Goal: Transaction & Acquisition: Purchase product/service

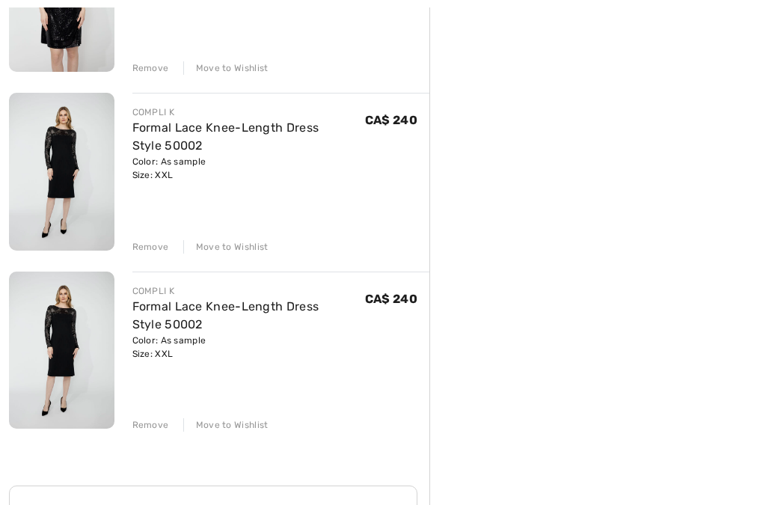
scroll to position [642, 0]
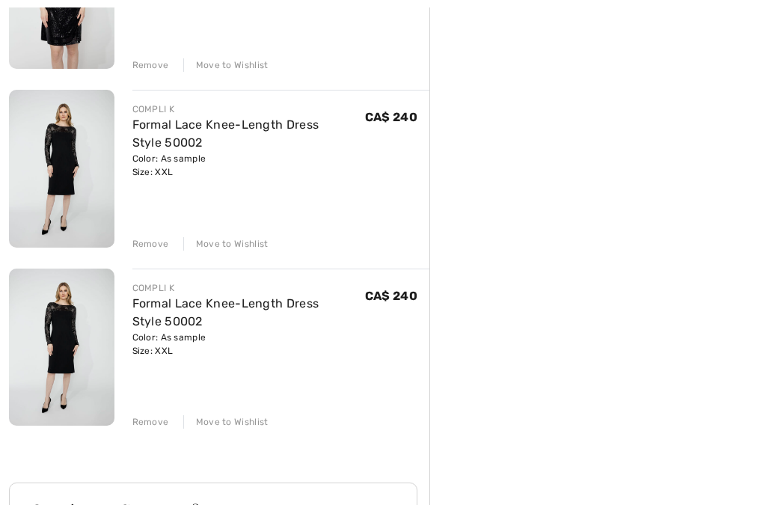
click at [158, 424] on div "Remove" at bounding box center [150, 421] width 37 height 13
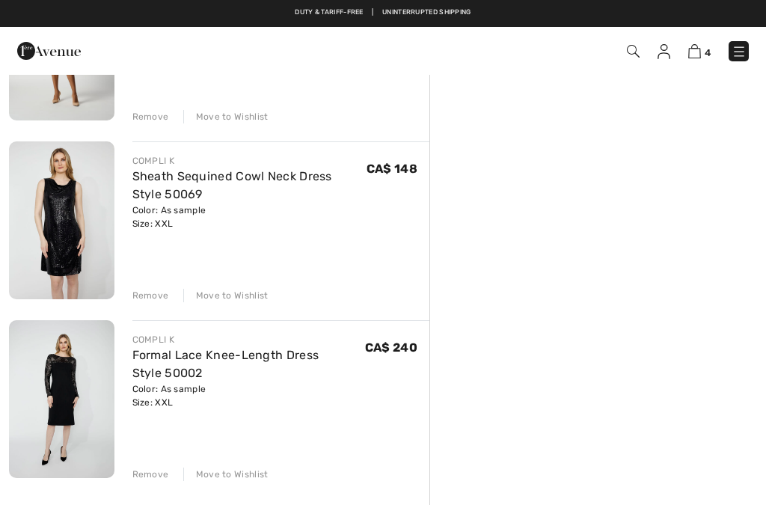
scroll to position [408, 0]
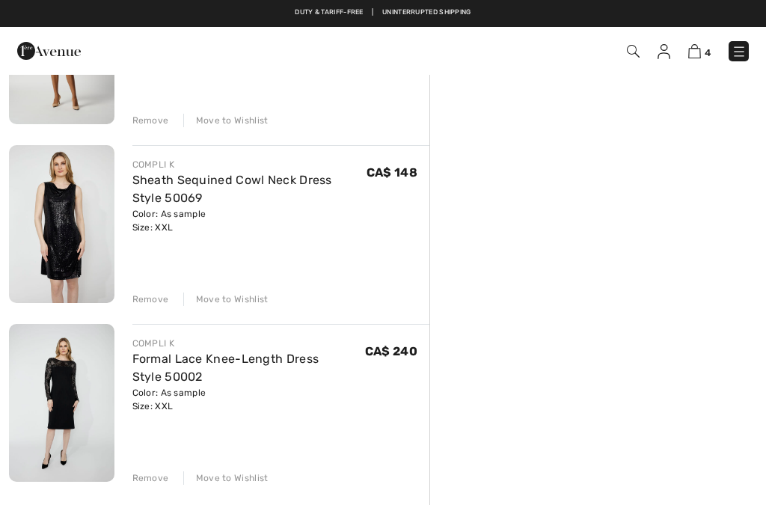
click at [150, 301] on div "Remove" at bounding box center [150, 299] width 37 height 13
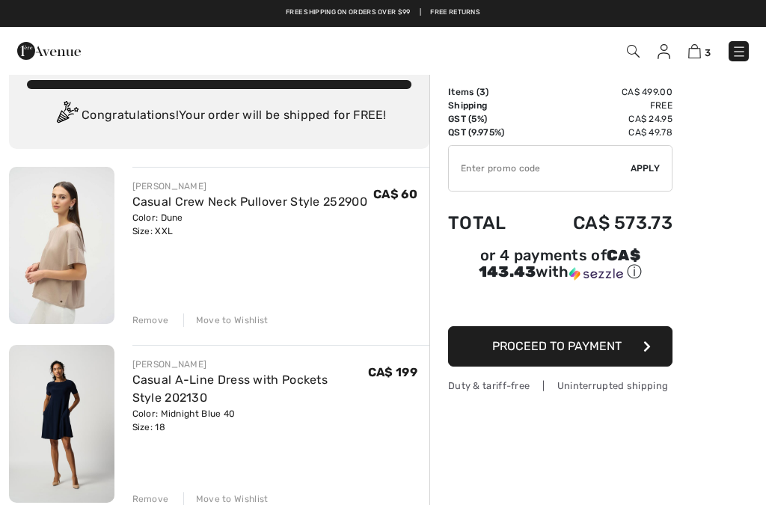
scroll to position [0, 0]
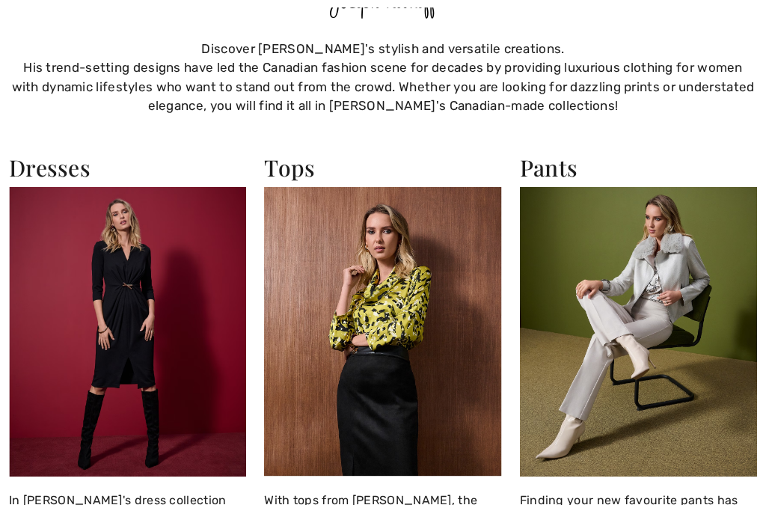
scroll to position [900, 0]
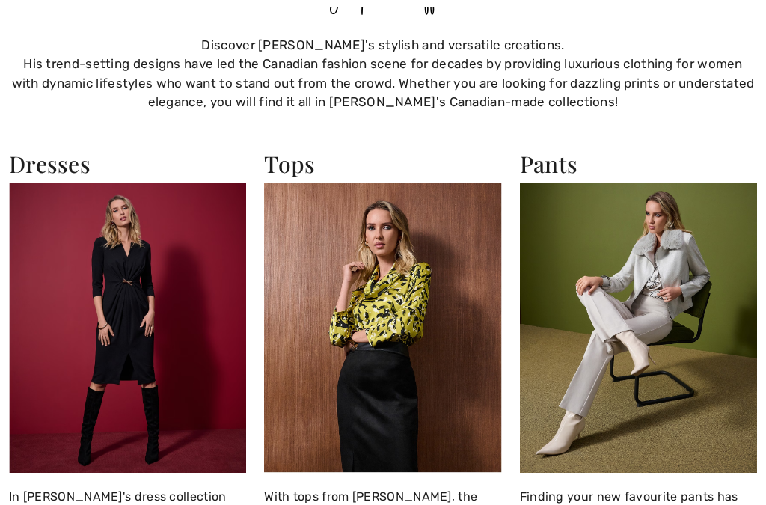
click at [156, 329] on img at bounding box center [127, 328] width 237 height 290
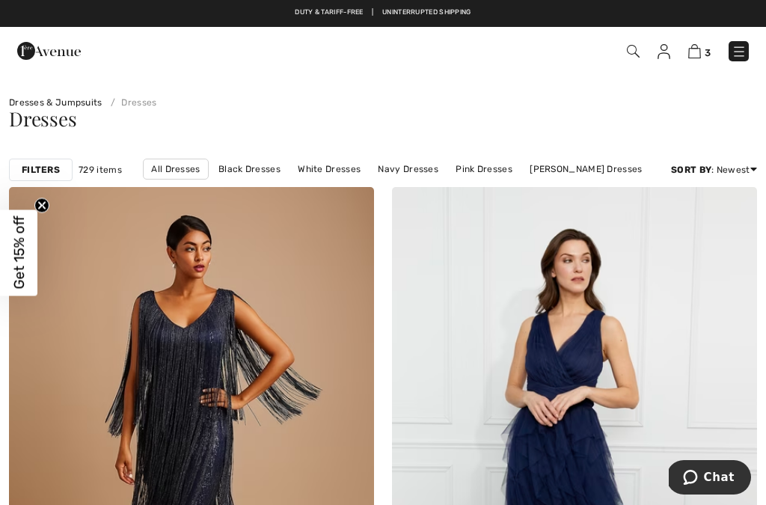
click at [266, 165] on link "Black Dresses" at bounding box center [249, 168] width 77 height 19
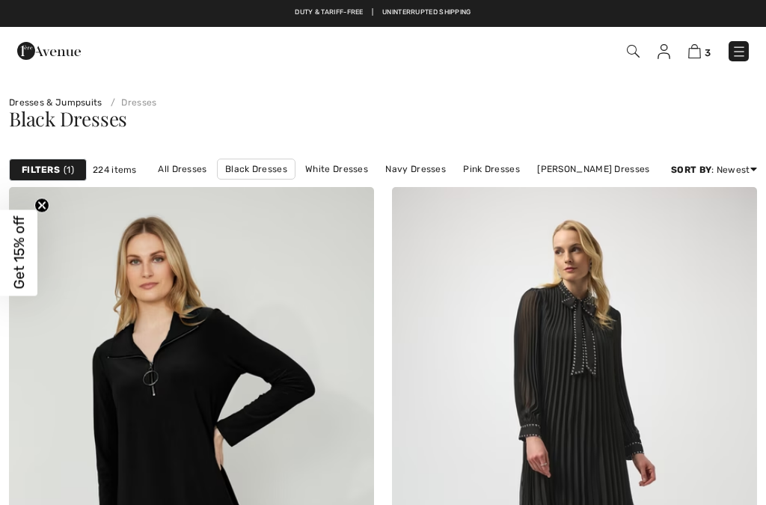
checkbox input "true"
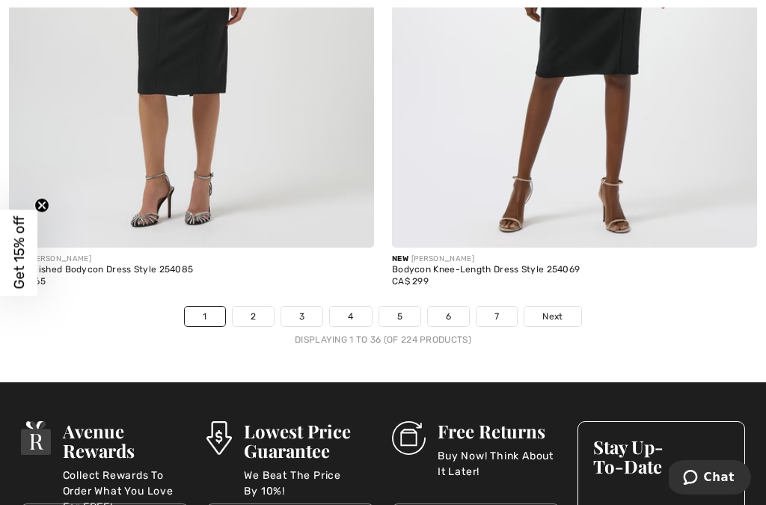
scroll to position [11224, 0]
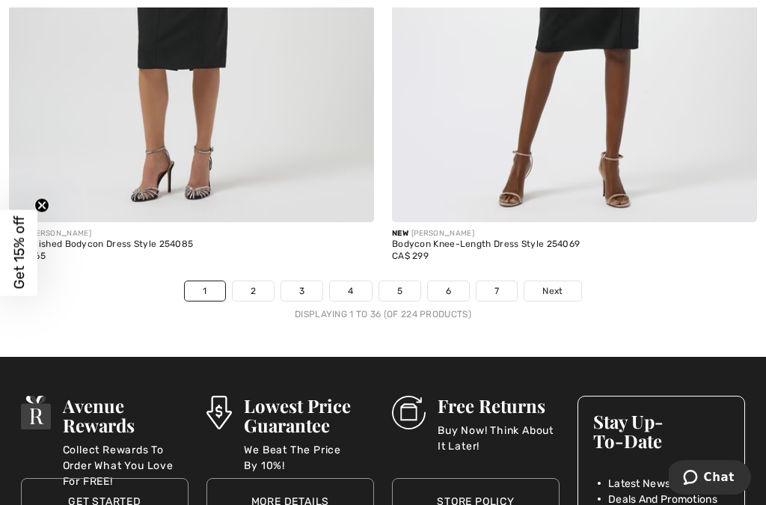
click at [575, 285] on link "Next" at bounding box center [553, 290] width 56 height 19
click at [571, 281] on link "Next" at bounding box center [553, 290] width 56 height 19
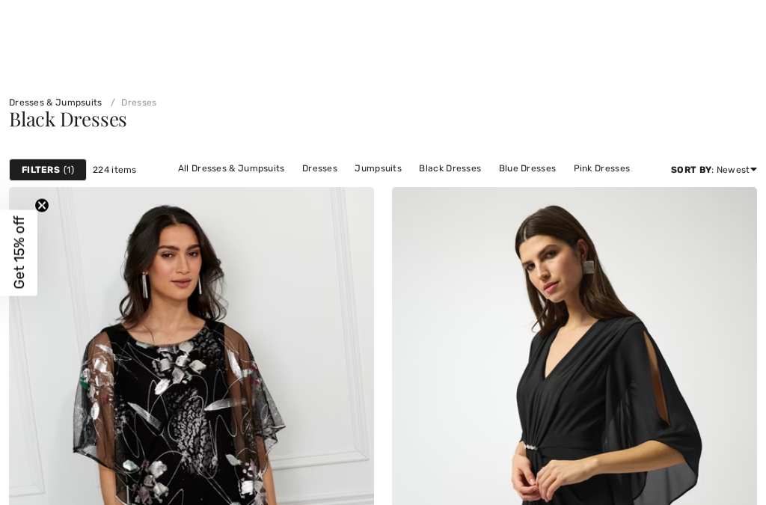
checkbox input "true"
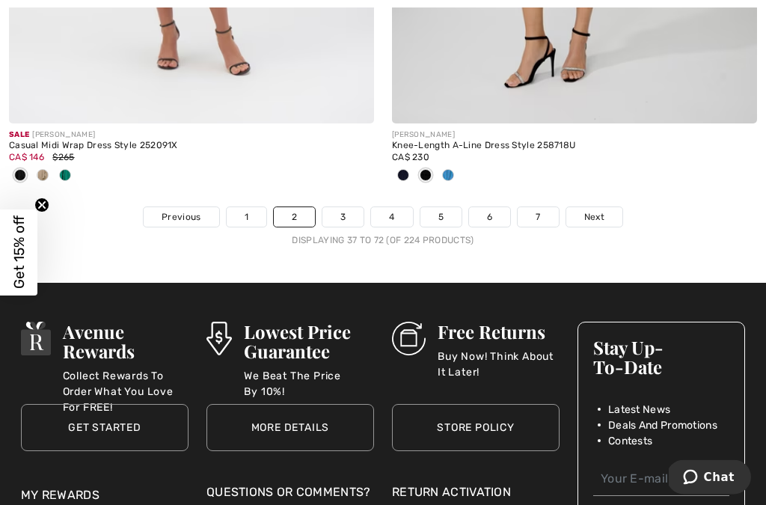
scroll to position [11447, 0]
click at [348, 214] on link "3" at bounding box center [343, 216] width 41 height 19
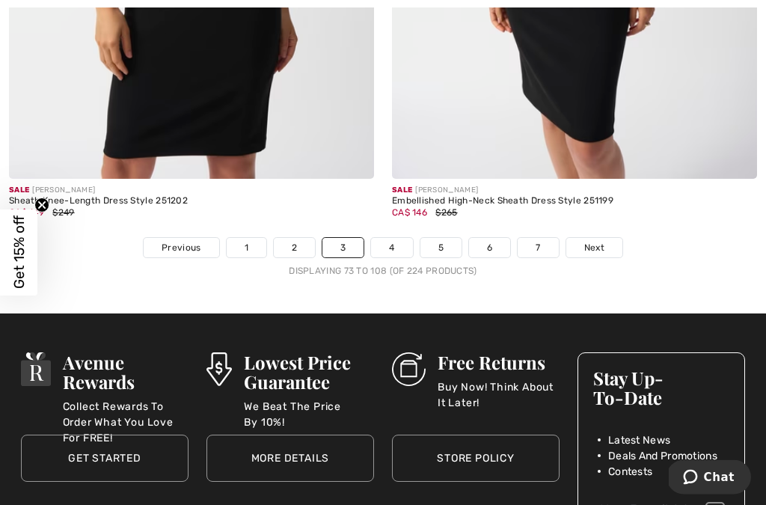
scroll to position [11504, 0]
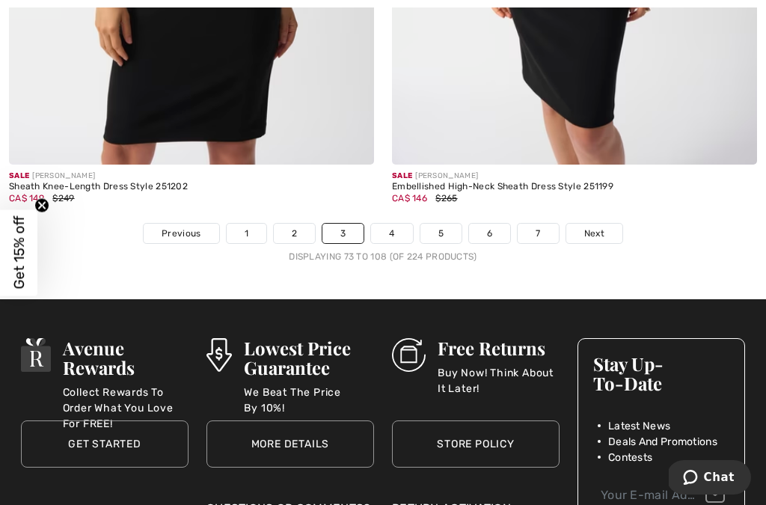
click at [395, 225] on link "4" at bounding box center [391, 233] width 41 height 19
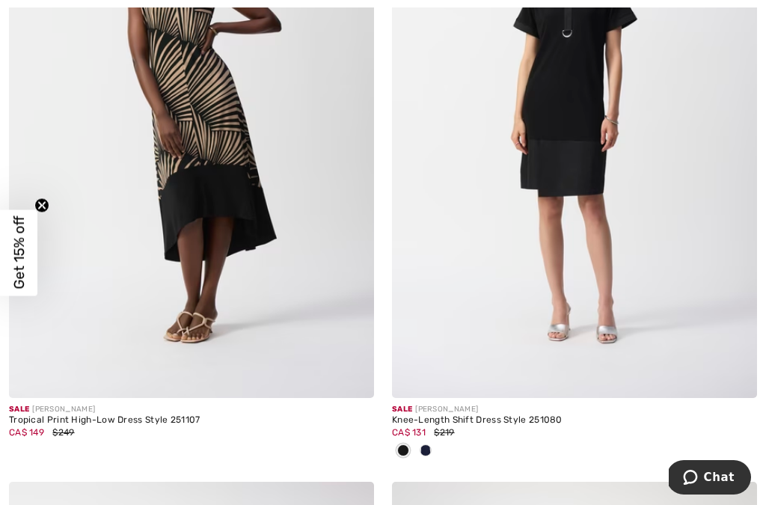
checkbox input "true"
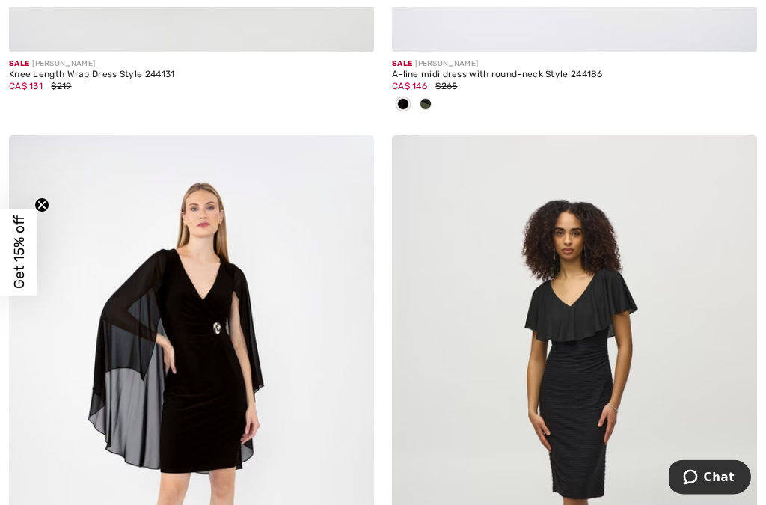
scroll to position [8484, 0]
